Goal: Check status: Check status

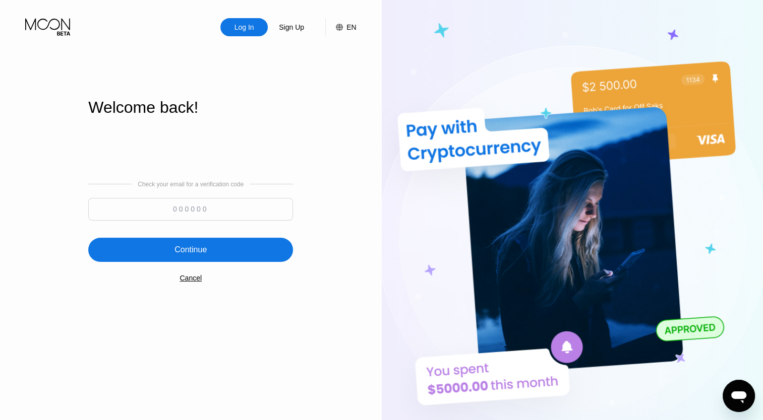
click at [201, 213] on input at bounding box center [190, 209] width 205 height 23
type input "146278"
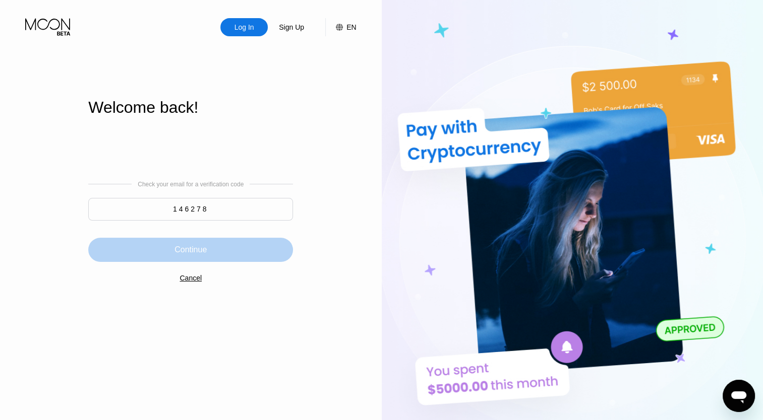
click at [197, 253] on div "Continue" at bounding box center [190, 250] width 32 height 10
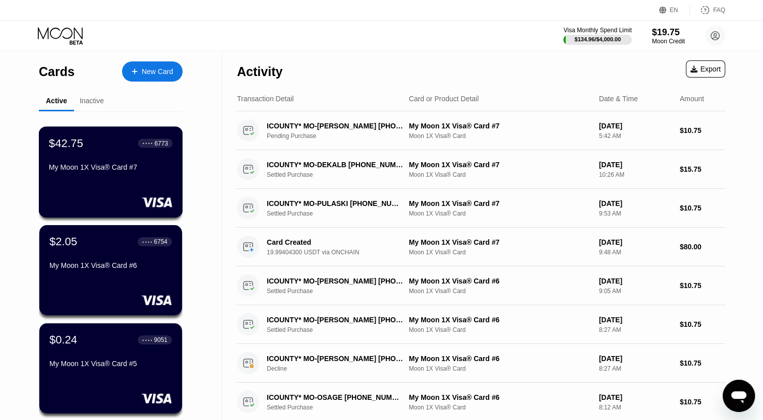
click at [117, 186] on div "$42.75 ● ● ● ● 6773 My Moon 1X Visa® Card #7" at bounding box center [111, 172] width 144 height 91
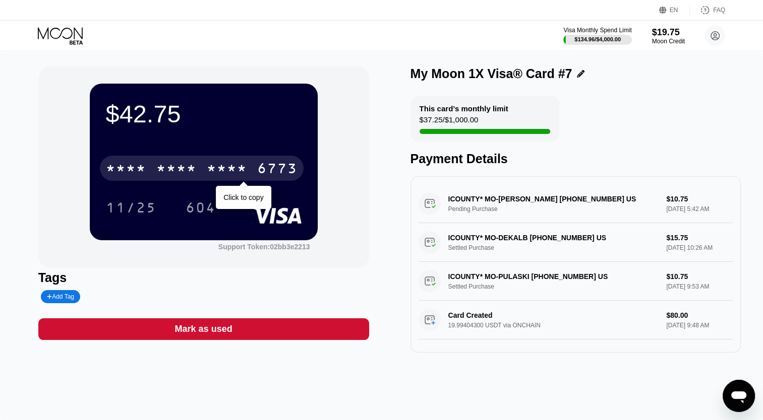
click at [198, 170] on div "* * * * * * * * * * * * 6773" at bounding box center [202, 168] width 204 height 25
